Goal: Task Accomplishment & Management: Manage account settings

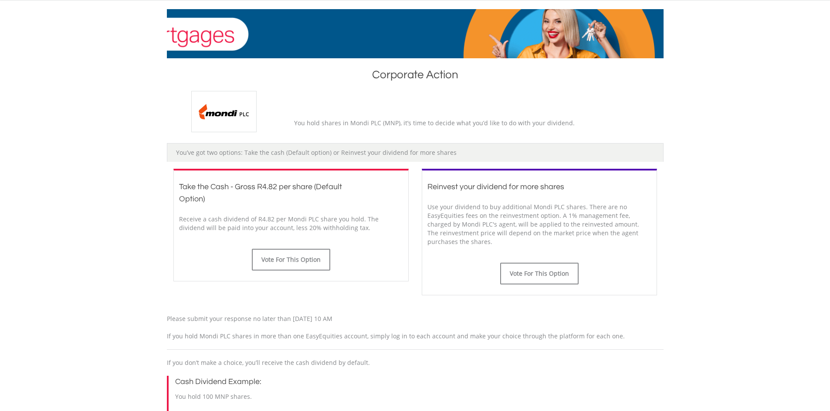
scroll to position [131, 0]
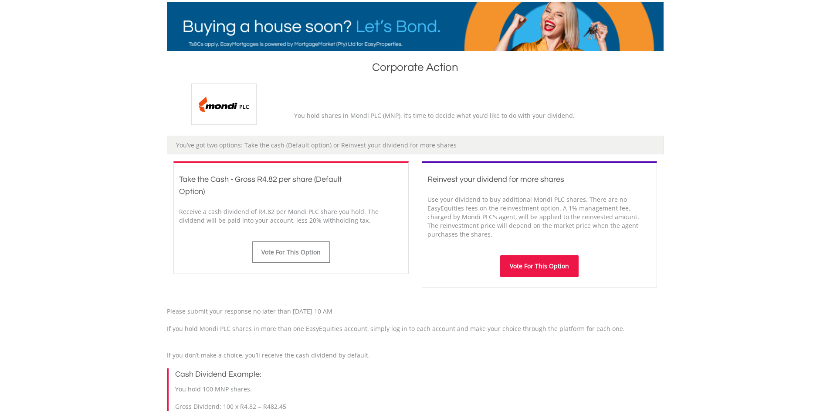
click at [530, 266] on button "Vote For This Option" at bounding box center [539, 267] width 78 height 22
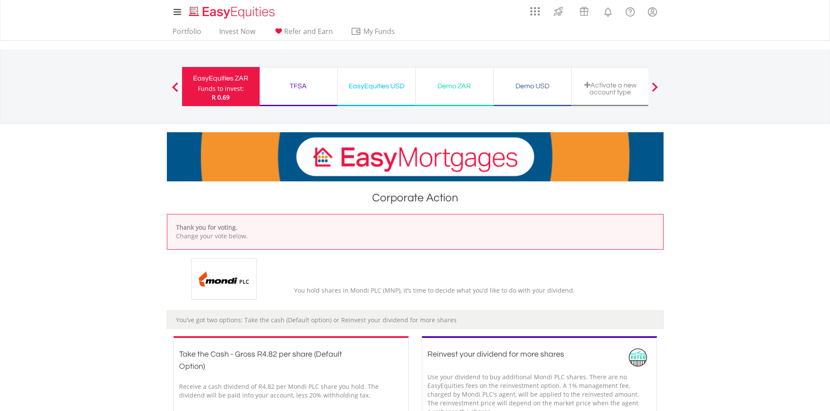
click at [223, 78] on div "EasyEquities ZAR" at bounding box center [220, 78] width 67 height 12
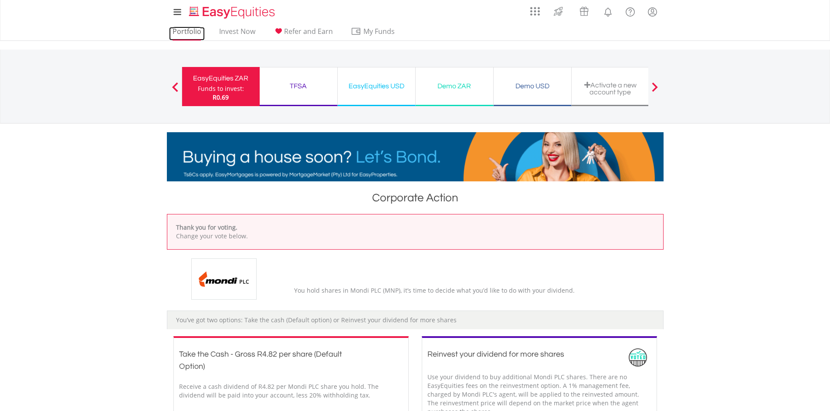
click at [195, 30] on link "Portfolio" at bounding box center [187, 33] width 36 height 13
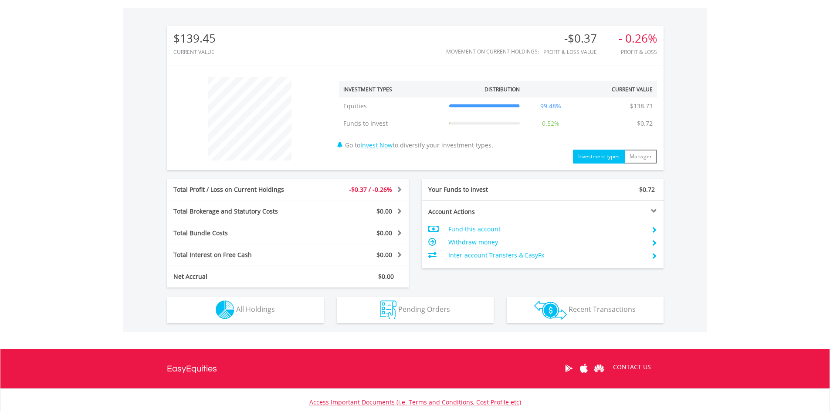
scroll to position [325, 0]
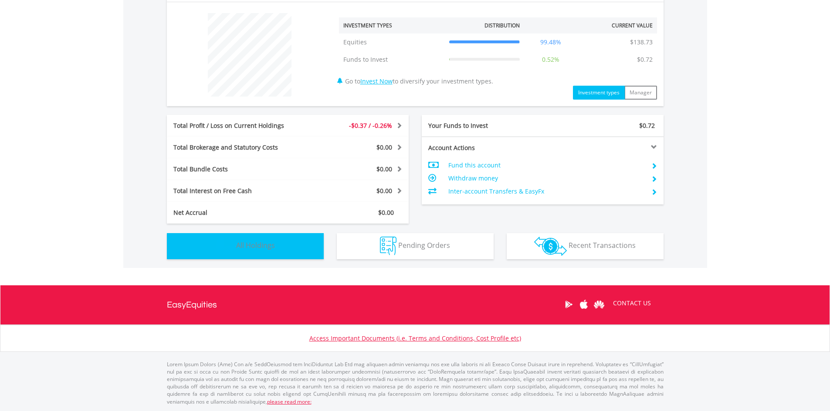
click at [294, 249] on button "Holdings All Holdings" at bounding box center [245, 246] width 157 height 26
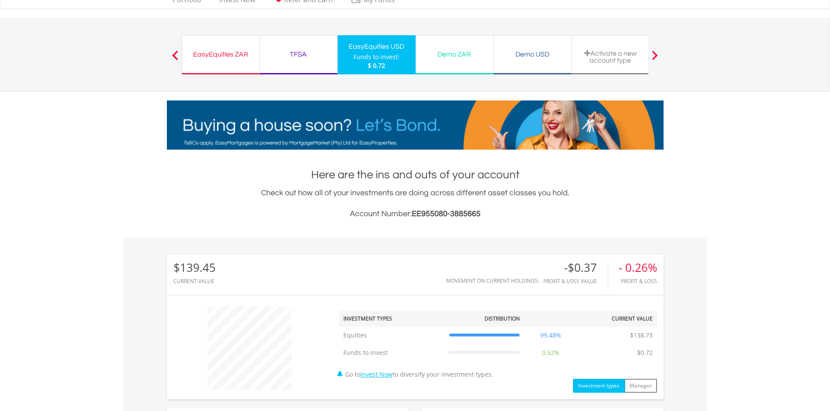
scroll to position [0, 0]
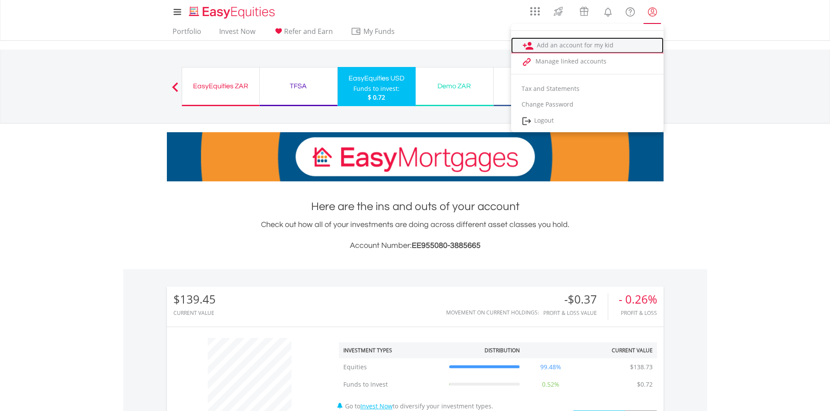
click at [576, 48] on link "Add an account for my kid" at bounding box center [587, 45] width 152 height 16
